Goal: Information Seeking & Learning: Understand process/instructions

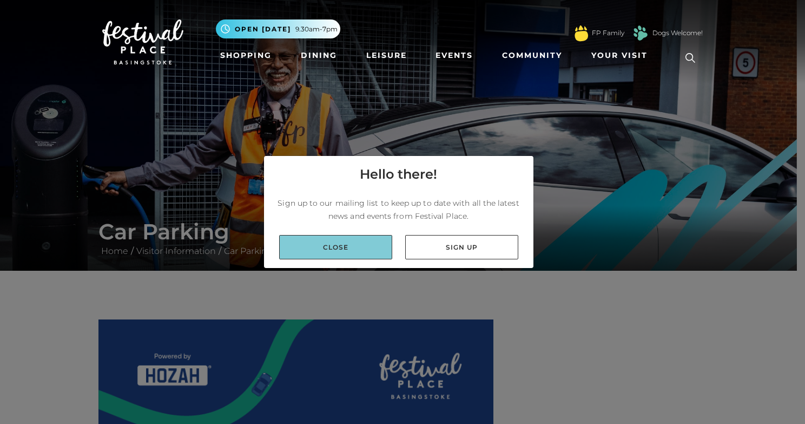
click at [347, 244] on link "Close" at bounding box center [335, 247] width 113 height 24
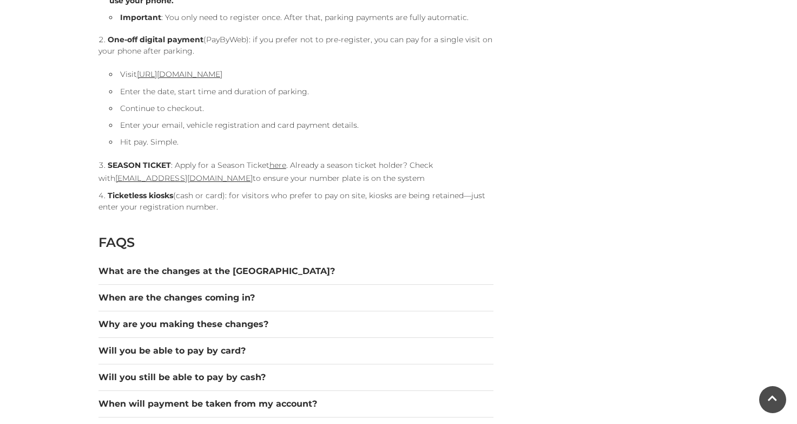
scroll to position [1300, 0]
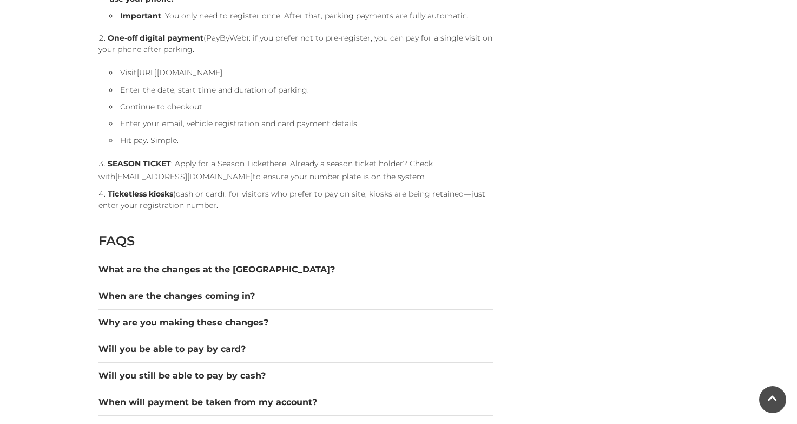
click at [253, 276] on div "What are the changes at the [GEOGRAPHIC_DATA]?" at bounding box center [295, 269] width 395 height 27
click at [255, 274] on button "What are the changes at the [GEOGRAPHIC_DATA]?" at bounding box center [295, 269] width 395 height 13
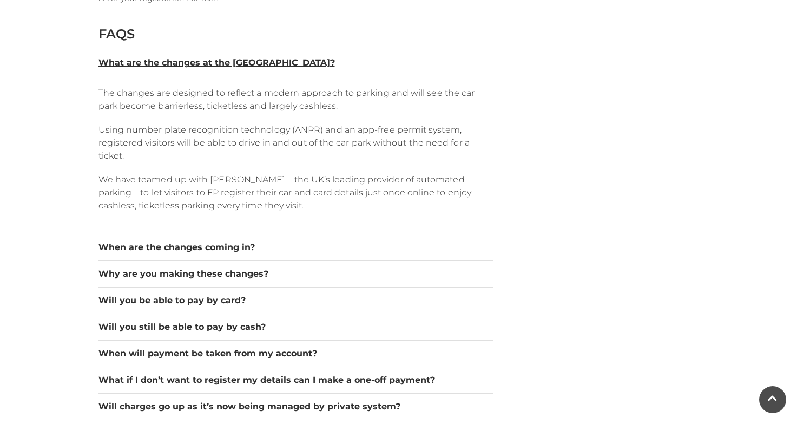
scroll to position [1517, 0]
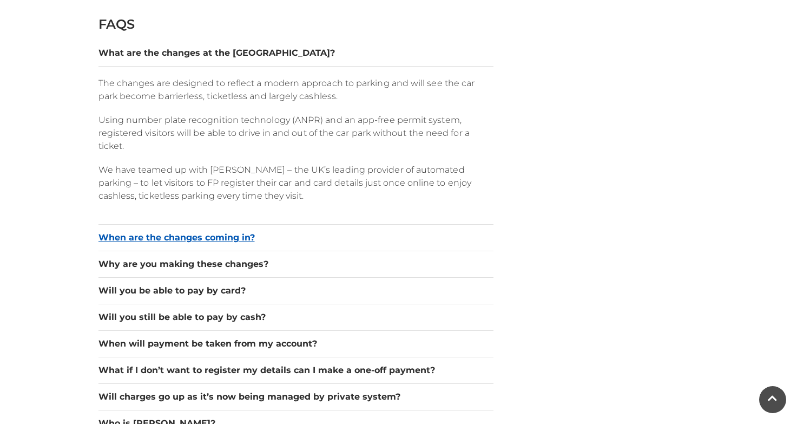
click at [223, 236] on button "When are the changes coming in?" at bounding box center [295, 237] width 395 height 13
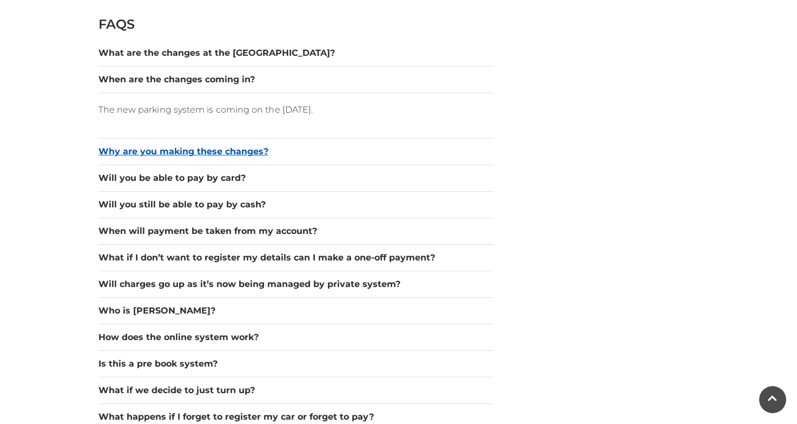
click at [232, 155] on button "Why are you making these changes?" at bounding box center [295, 151] width 395 height 13
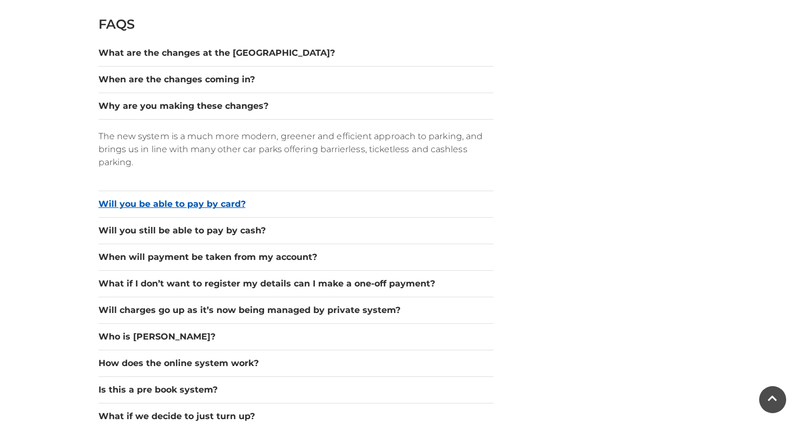
click at [219, 206] on button "Will you be able to pay by card?" at bounding box center [295, 203] width 395 height 13
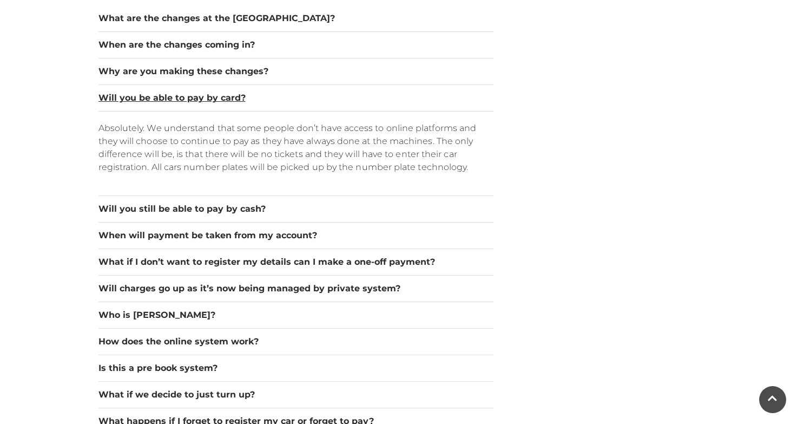
scroll to position [1571, 0]
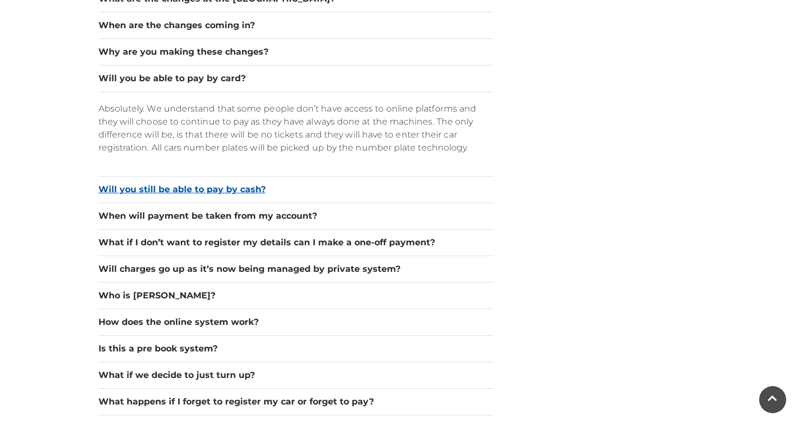
click at [235, 189] on button "Will you still be able to pay by cash?" at bounding box center [295, 189] width 395 height 13
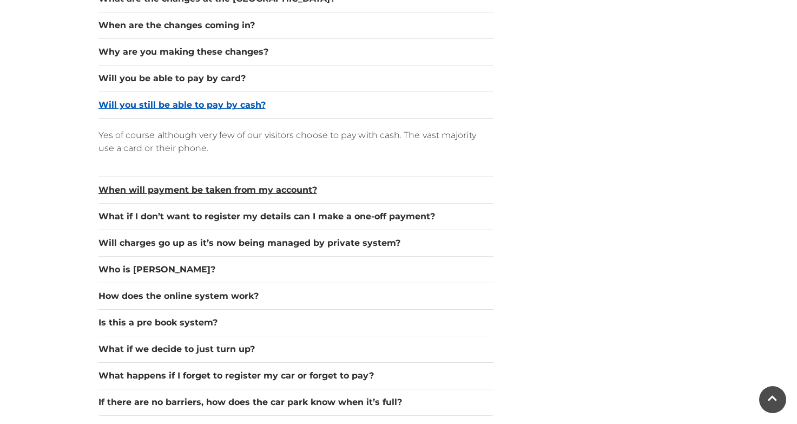
click at [235, 189] on button "When will payment be taken from my account?" at bounding box center [295, 189] width 395 height 13
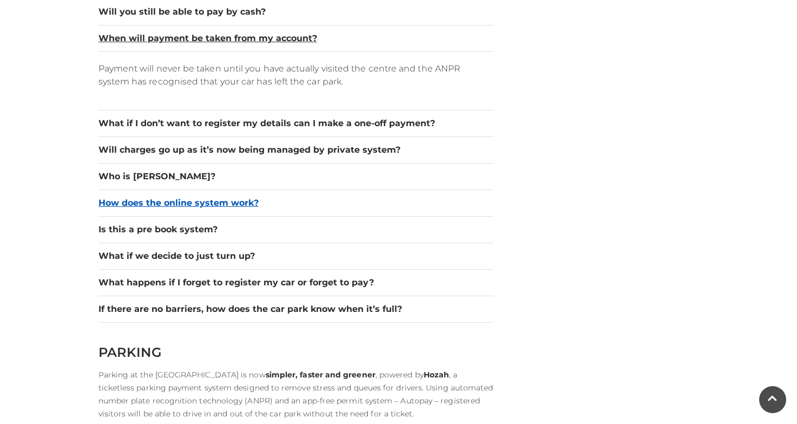
scroll to position [1679, 0]
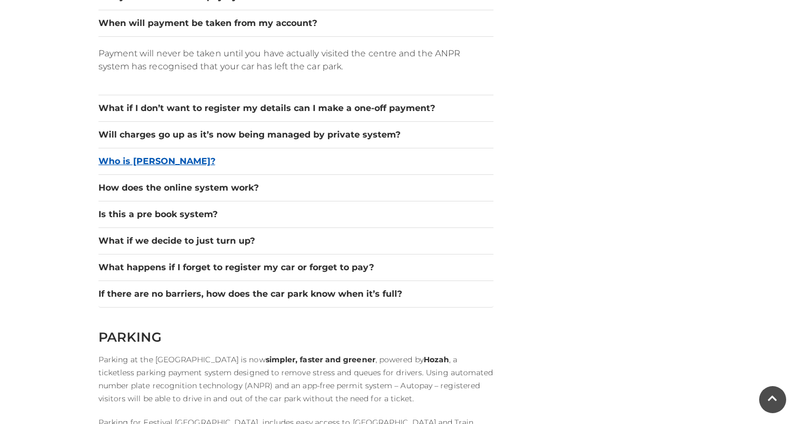
click at [153, 161] on button "Who is [PERSON_NAME]?" at bounding box center [295, 161] width 395 height 13
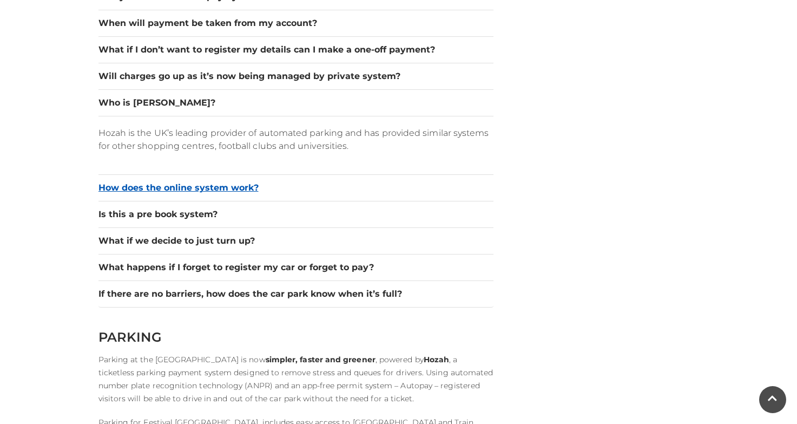
click at [220, 183] on button "How does the online system work?" at bounding box center [295, 187] width 395 height 13
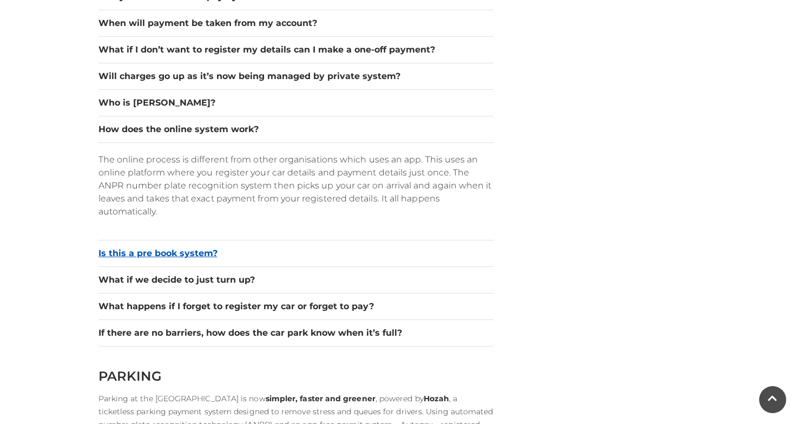
click at [182, 252] on button "Is this a pre book system?" at bounding box center [295, 253] width 395 height 13
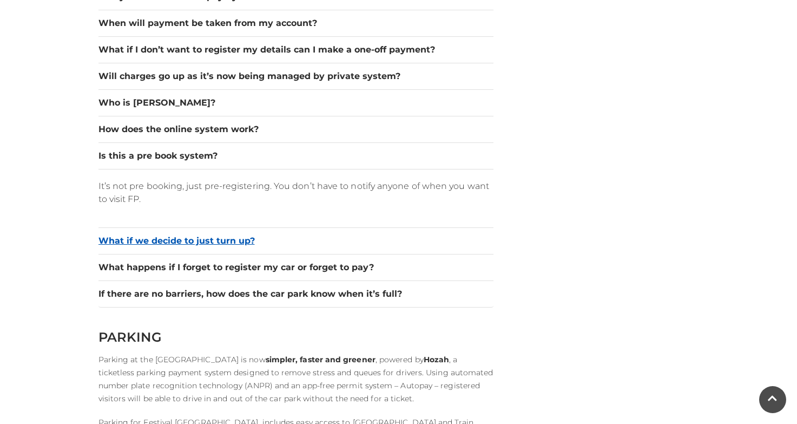
click at [189, 244] on button "What if we decide to just turn up?" at bounding box center [295, 240] width 395 height 13
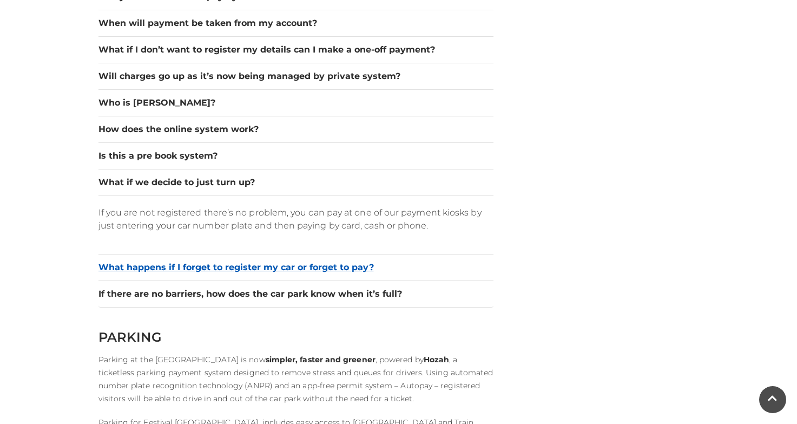
click at [238, 267] on button "What happens if I forget to register my car or forget to pay?" at bounding box center [295, 267] width 395 height 13
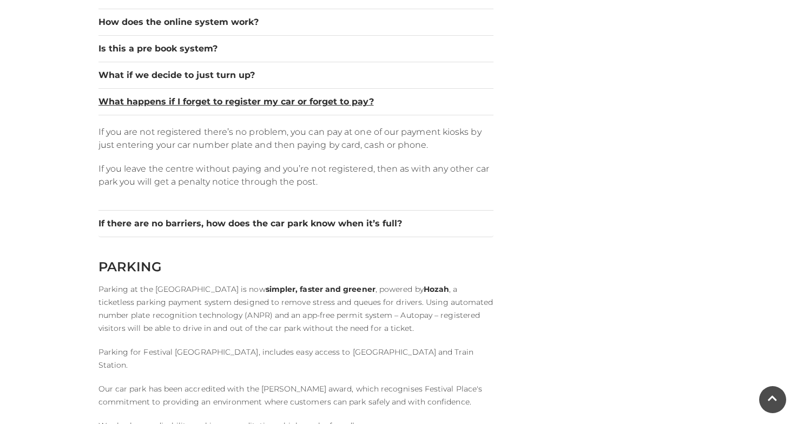
scroll to position [1787, 0]
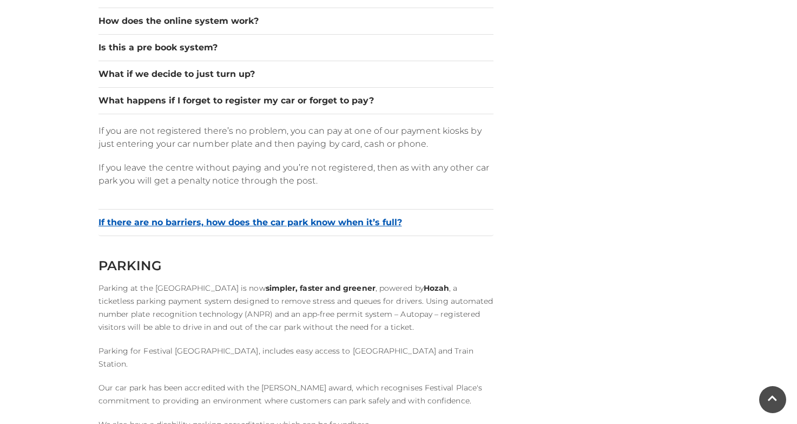
click at [277, 228] on button "If there are no barriers, how does the car park know when it’s full?" at bounding box center [295, 222] width 395 height 13
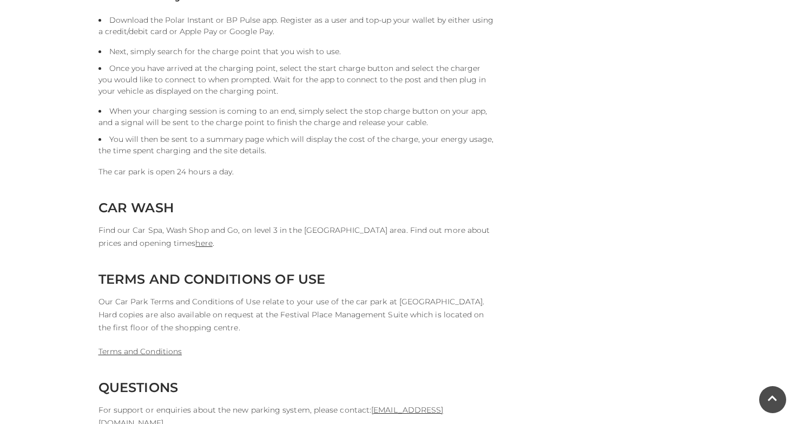
scroll to position [2707, 0]
